Goal: Use online tool/utility

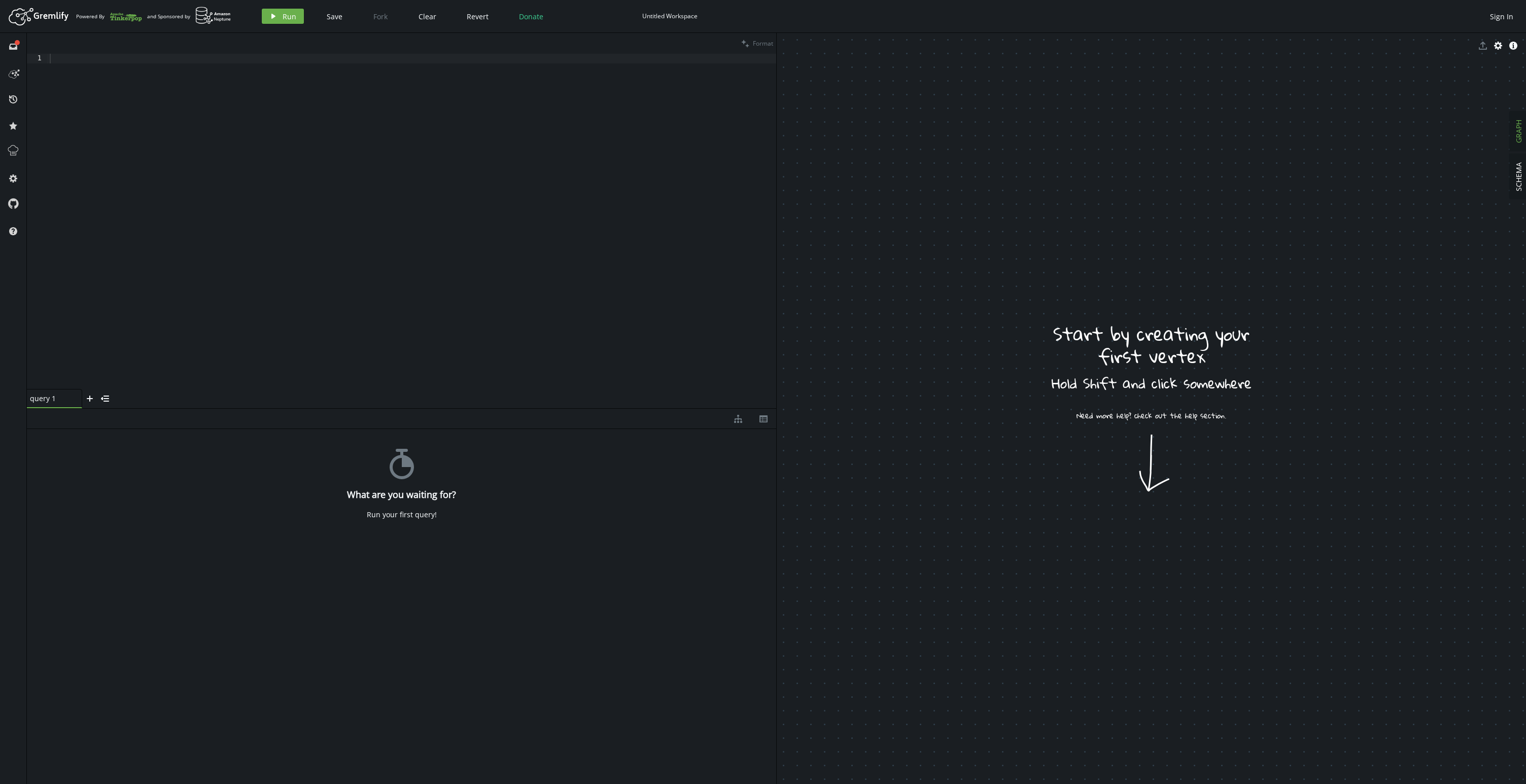
click at [168, 59] on div at bounding box center [412, 231] width 728 height 355
paste textarea
click at [749, 44] on button "clean Format" at bounding box center [757, 44] width 38 height 21
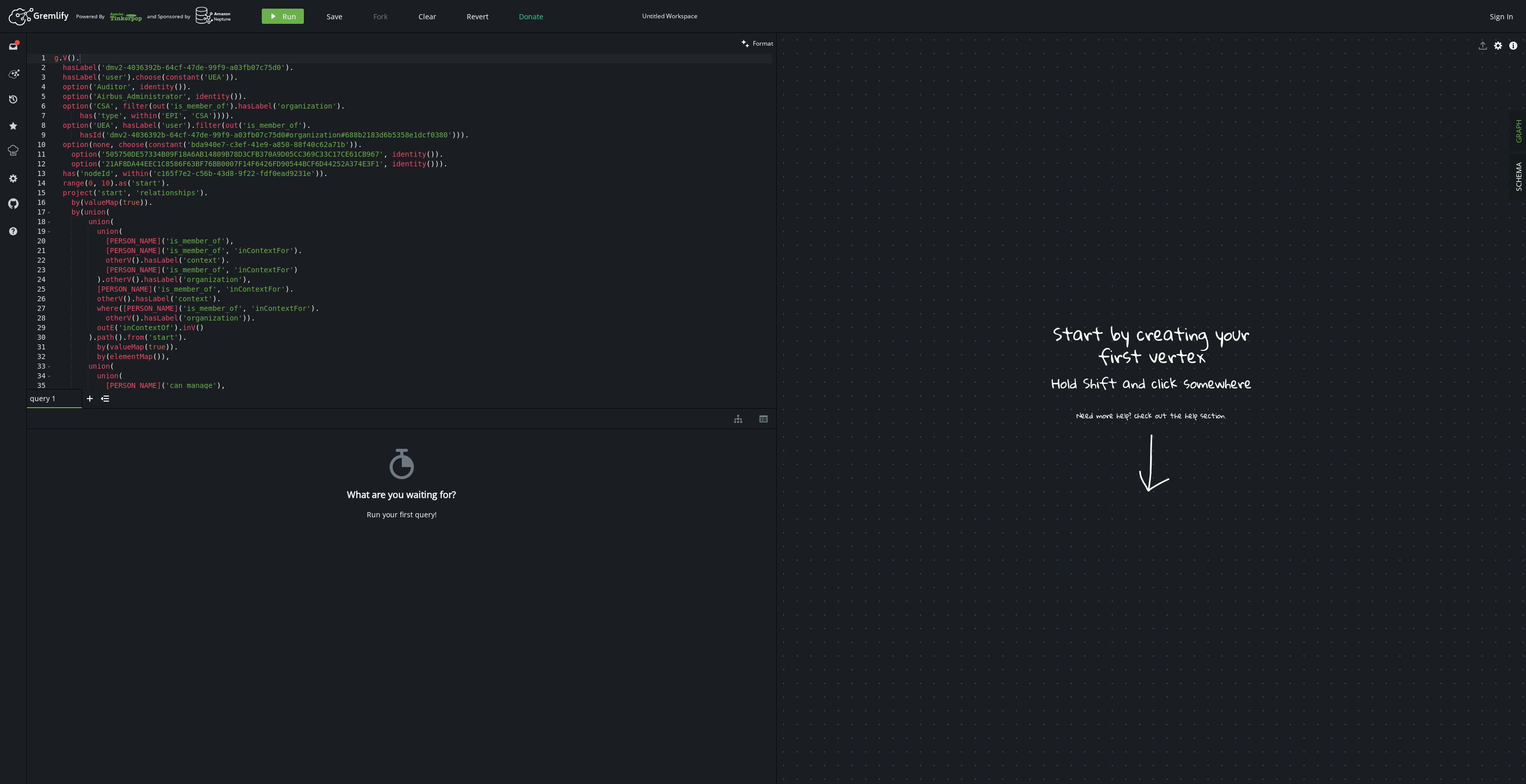
click at [428, 407] on div "query 1 small-cross plus menu-closed" at bounding box center [402, 399] width 749 height 20
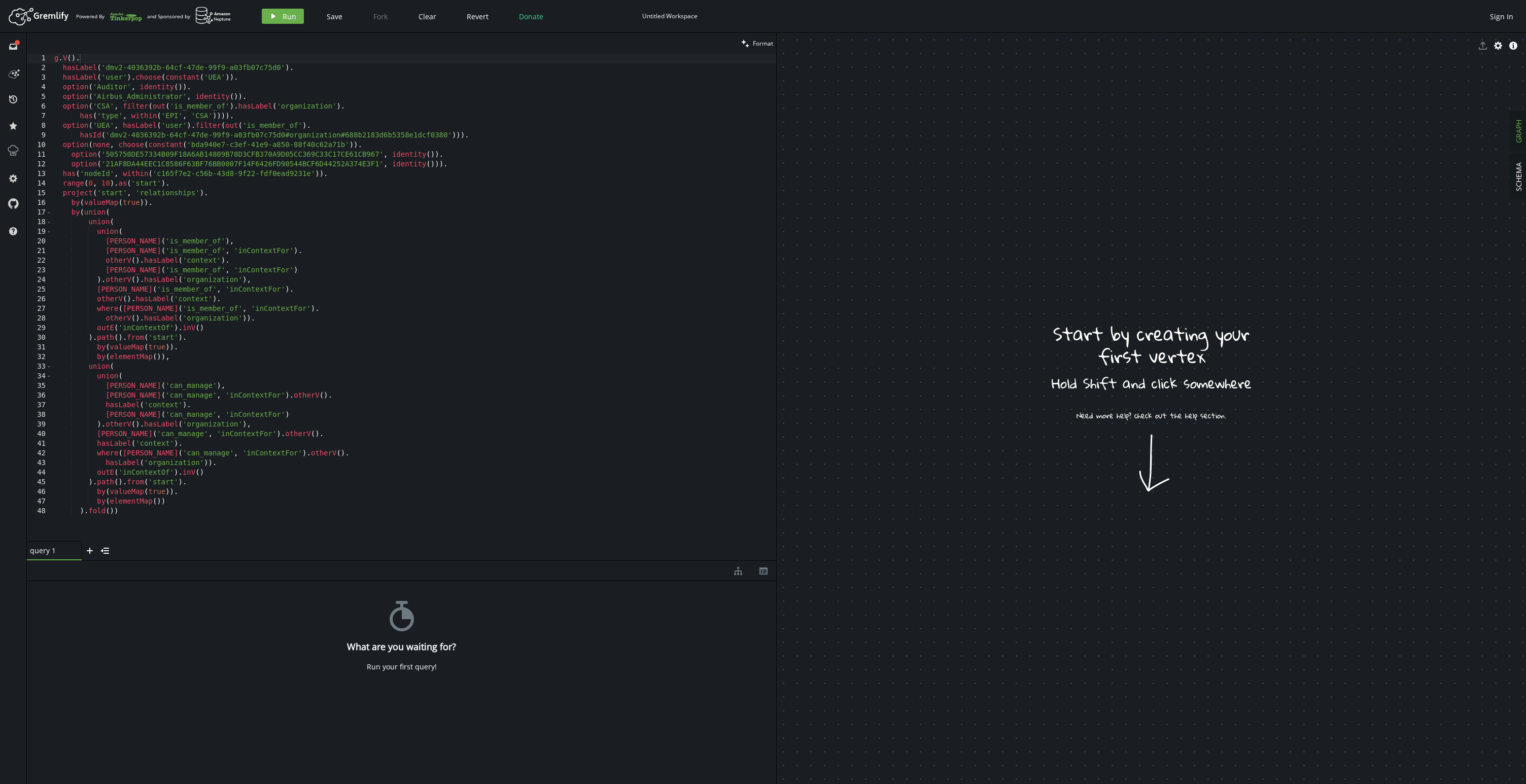
drag, startPoint x: 421, startPoint y: 408, endPoint x: 419, endPoint y: 560, distance: 152.0
click at [419, 560] on div at bounding box center [402, 560] width 749 height 1
drag, startPoint x: 158, startPoint y: 174, endPoint x: 309, endPoint y: 175, distance: 151.0
click at [309, 175] on div "g . V ( ) . hasLabel ( 'dmv2-4036392b-64cf-47de-99f9-a03fb07c75d0' ) . hasLabel…" at bounding box center [414, 307] width 724 height 507
click at [158, 162] on div "g . V ( ) . hasLabel ( 'dmv2-4036392b-64cf-47de-99f9-a03fb07c75d0' ) . hasLabel…" at bounding box center [414, 307] width 724 height 507
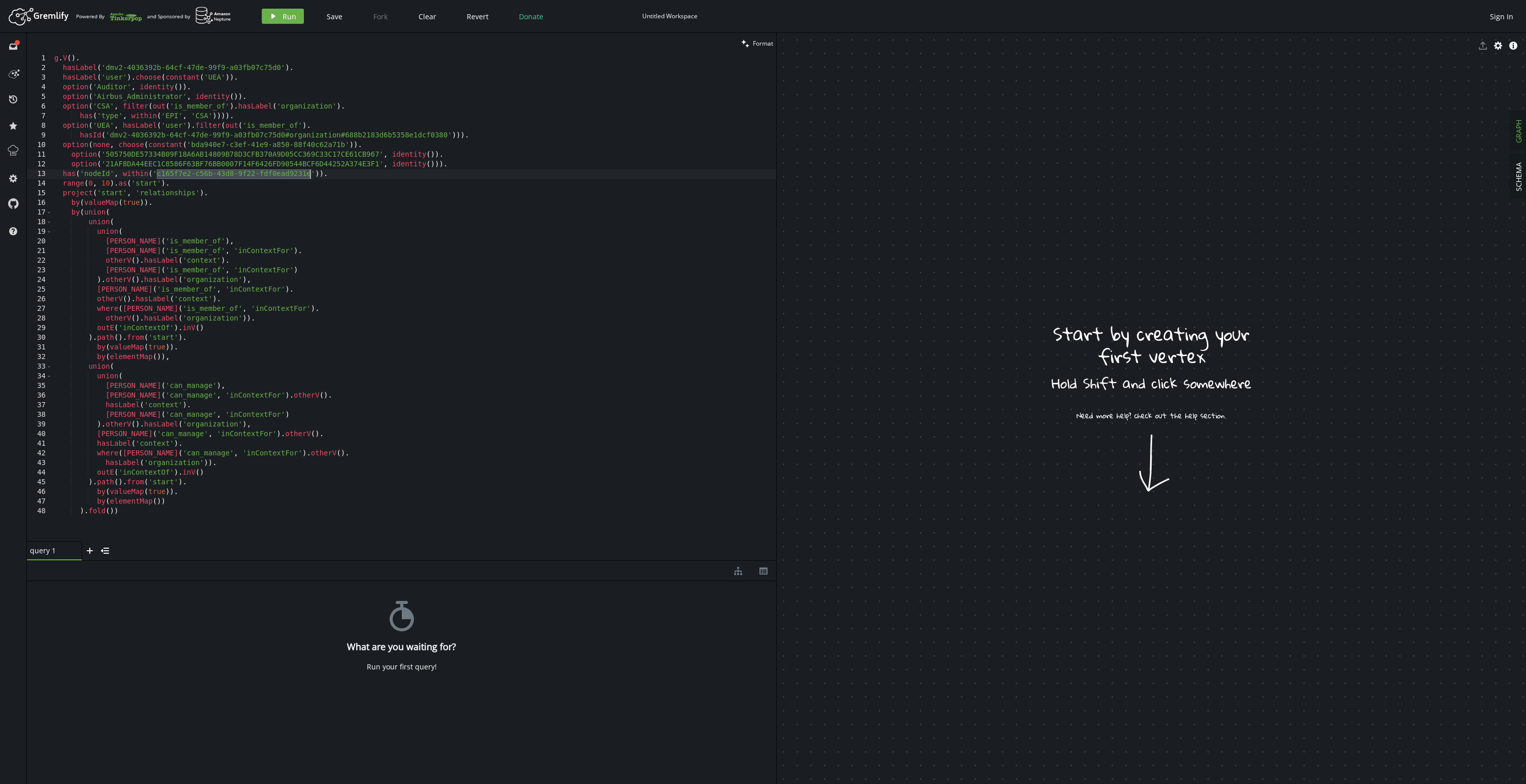
drag, startPoint x: 158, startPoint y: 174, endPoint x: 311, endPoint y: 173, distance: 153.0
click at [311, 173] on div "g . V ( ) . hasLabel ( 'dmv2-4036392b-64cf-47de-99f9-a03fb07c75d0' ) . hasLabel…" at bounding box center [414, 307] width 724 height 507
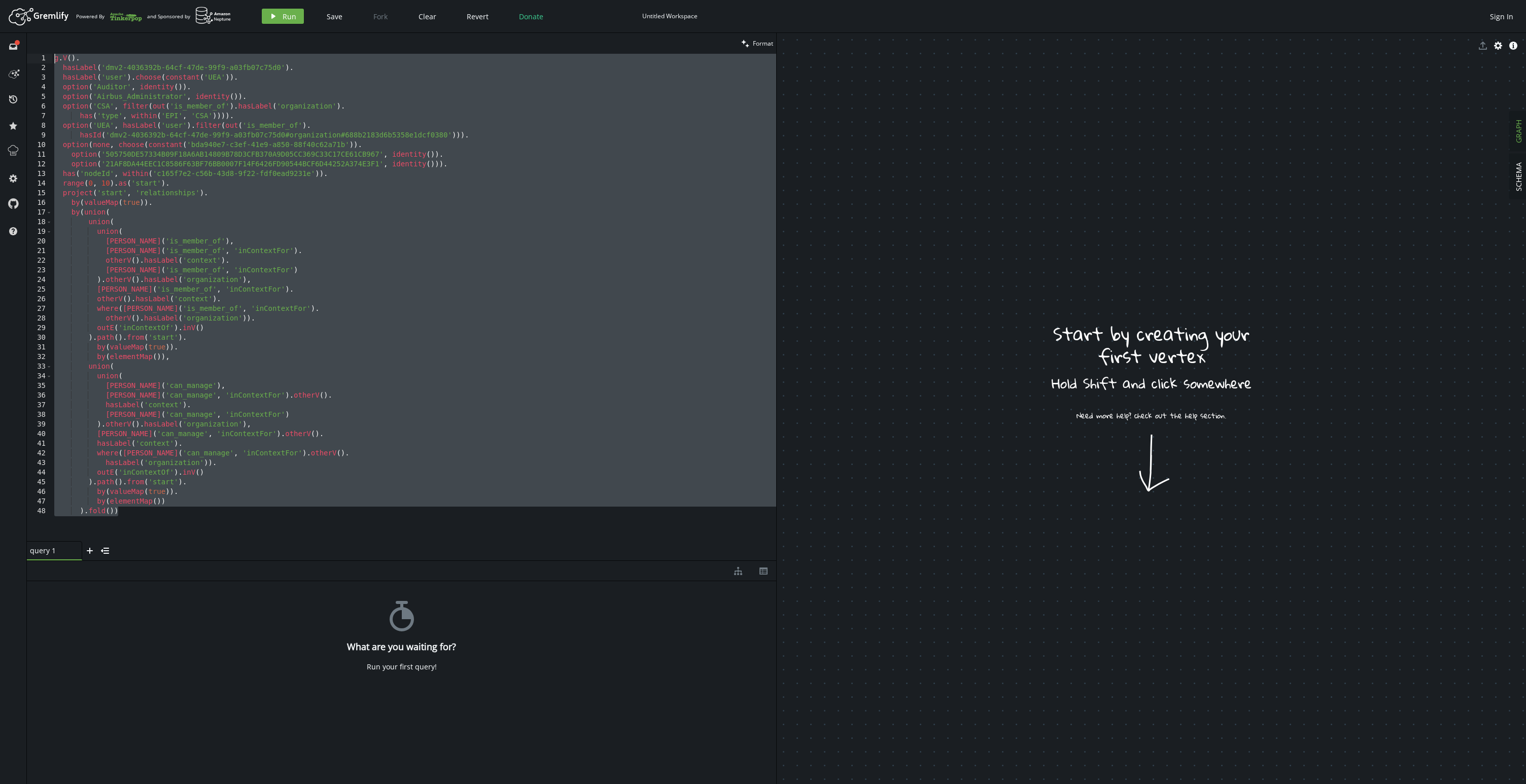
drag, startPoint x: 127, startPoint y: 512, endPoint x: 41, endPoint y: 49, distance: 470.9
click at [41, 49] on div "clean Format has('nodeId', within('c165f7e2-c56b-43d8-9f22-fdf0ead9231e')). 1 2…" at bounding box center [402, 297] width 749 height 528
click at [139, 231] on div "g . V ( ) . hasLabel ( 'dmv2-4036392b-64cf-47de-99f9-a03fb07c75d0' ) . hasLabel…" at bounding box center [414, 307] width 724 height 507
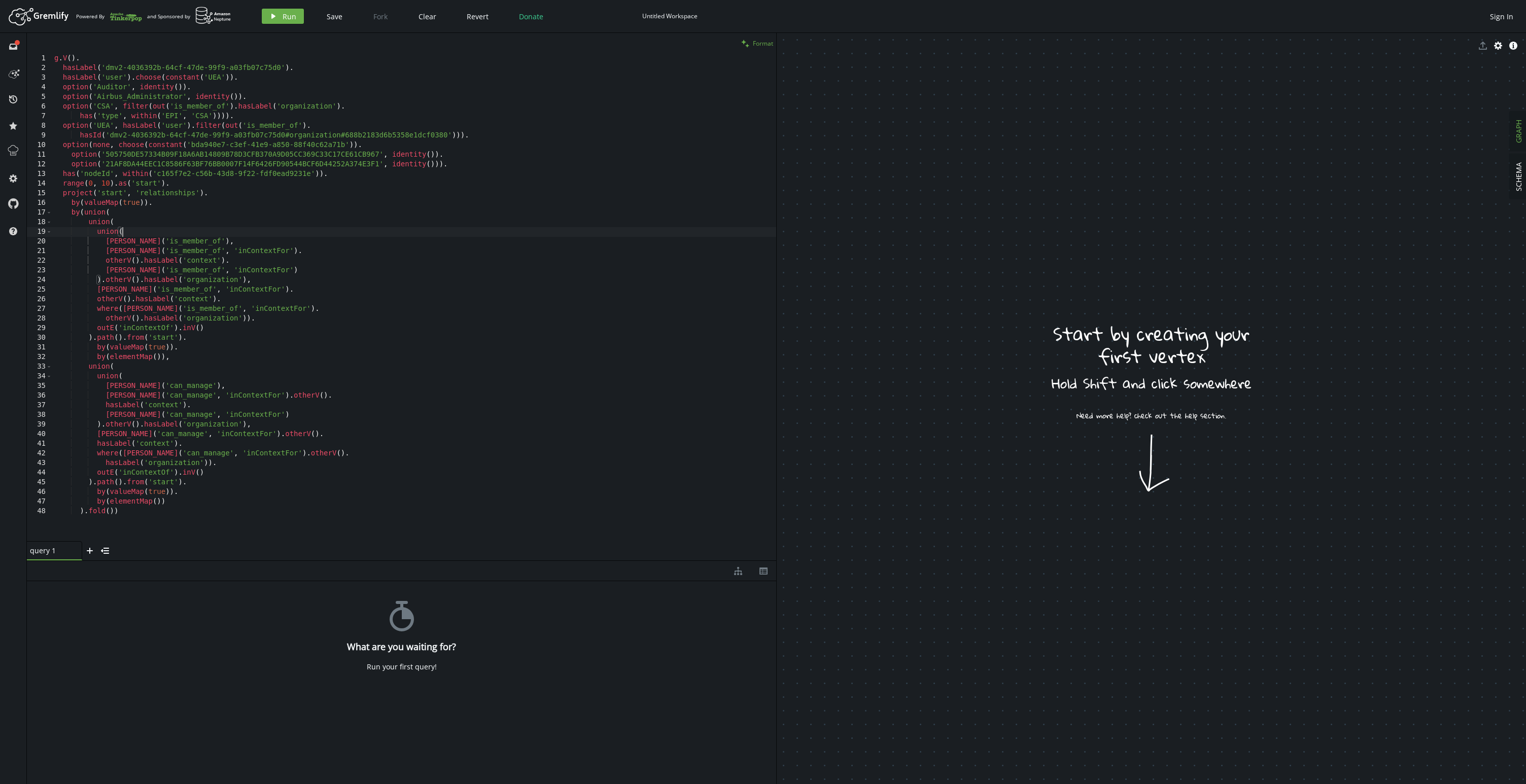
click at [749, 47] on button "clean Format" at bounding box center [757, 44] width 38 height 21
type textarea "option('CSA', filter(out('is_member_of').hasLabel('organization')."
click at [149, 106] on div "g . V ( ) . hasLabel ( 'dmv2-4036392b-64cf-47de-99f9-a03fb07c75d0' ) . hasLabel…" at bounding box center [414, 307] width 724 height 507
